Goal: Find specific page/section: Find specific page/section

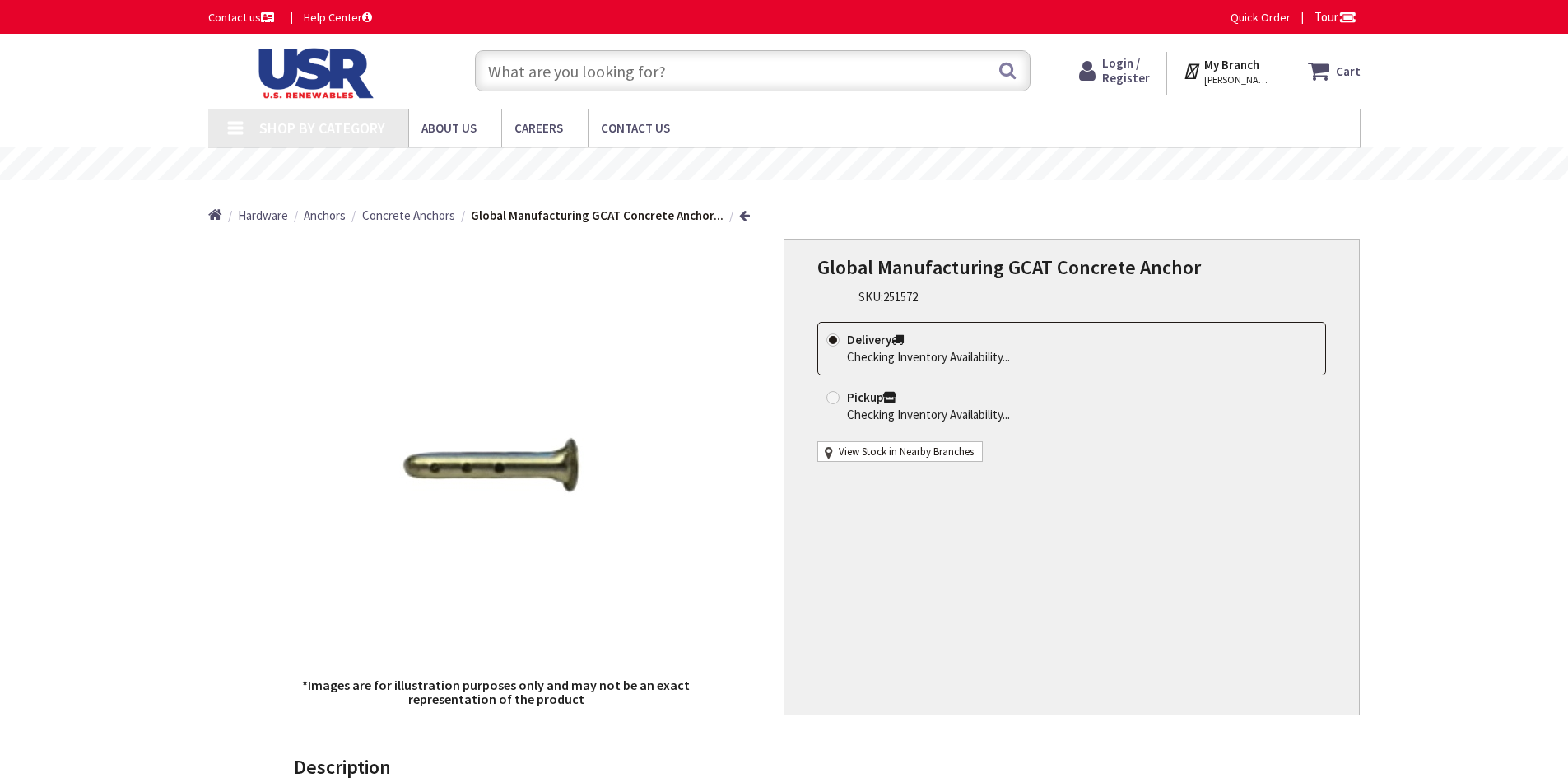
type input "Myrtle [STREET_ADDRESS]"
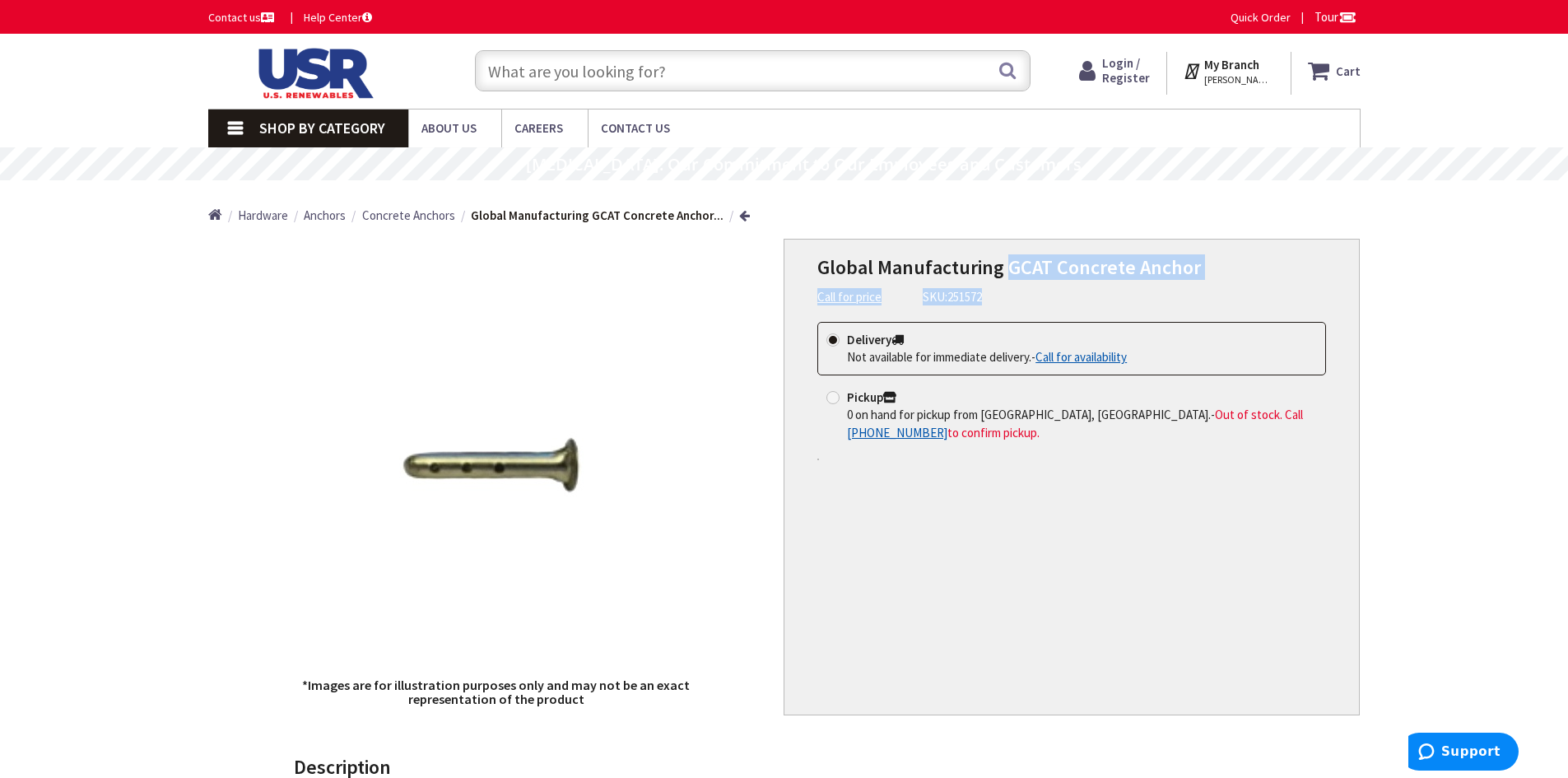
drag, startPoint x: 1009, startPoint y: 263, endPoint x: 1217, endPoint y: 285, distance: 209.2
click at [1217, 285] on div "Global Manufacturing GCAT Concrete Anchor Call for price SKU: 251572" at bounding box center [1072, 280] width 509 height 49
click at [1151, 306] on div "Global Manufacturing GCAT Concrete Anchor Call for price SKU: 251572 This produ…" at bounding box center [1072, 477] width 576 height 477
drag, startPoint x: 1011, startPoint y: 263, endPoint x: 1132, endPoint y: 274, distance: 121.5
click at [1132, 274] on span "Global Manufacturing GCAT Concrete Anchor" at bounding box center [1009, 266] width 384 height 26
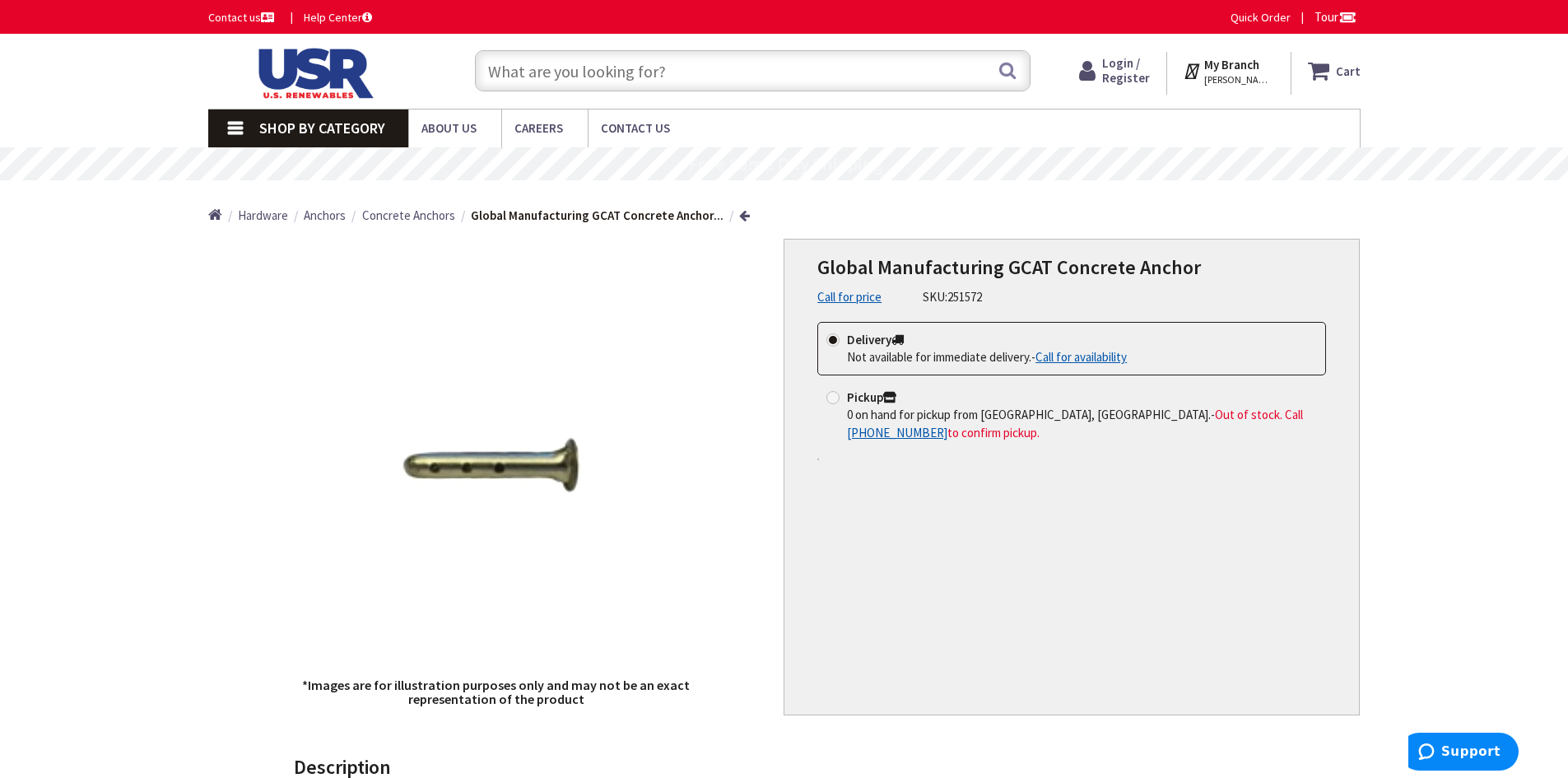
drag, startPoint x: 1162, startPoint y: 318, endPoint x: 1034, endPoint y: 280, distance: 133.5
click at [1158, 317] on div "Global Manufacturing GCAT Concrete Anchor Call for price SKU: 251572 This produ…" at bounding box center [1072, 477] width 576 height 477
drag, startPoint x: 1006, startPoint y: 263, endPoint x: 1200, endPoint y: 267, distance: 194.0
click at [1200, 267] on h1 "Global Manufacturing GCAT Concrete Anchor" at bounding box center [1072, 267] width 509 height 24
copy span "GCAT Concrete Anchor"
